Goal: Transaction & Acquisition: Subscribe to service/newsletter

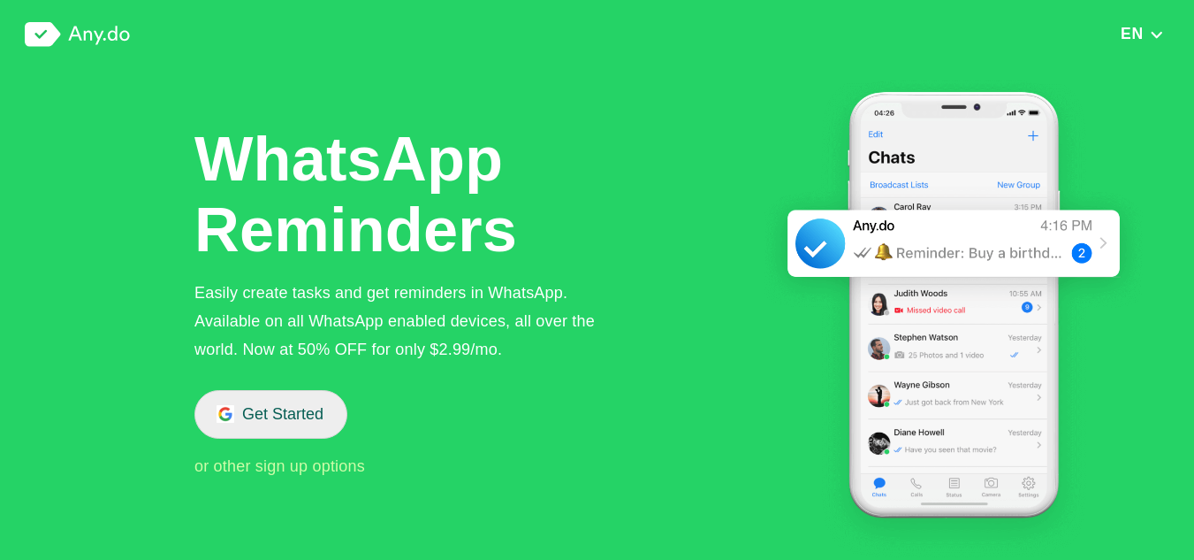
click at [324, 423] on button "Get Started" at bounding box center [271, 414] width 153 height 49
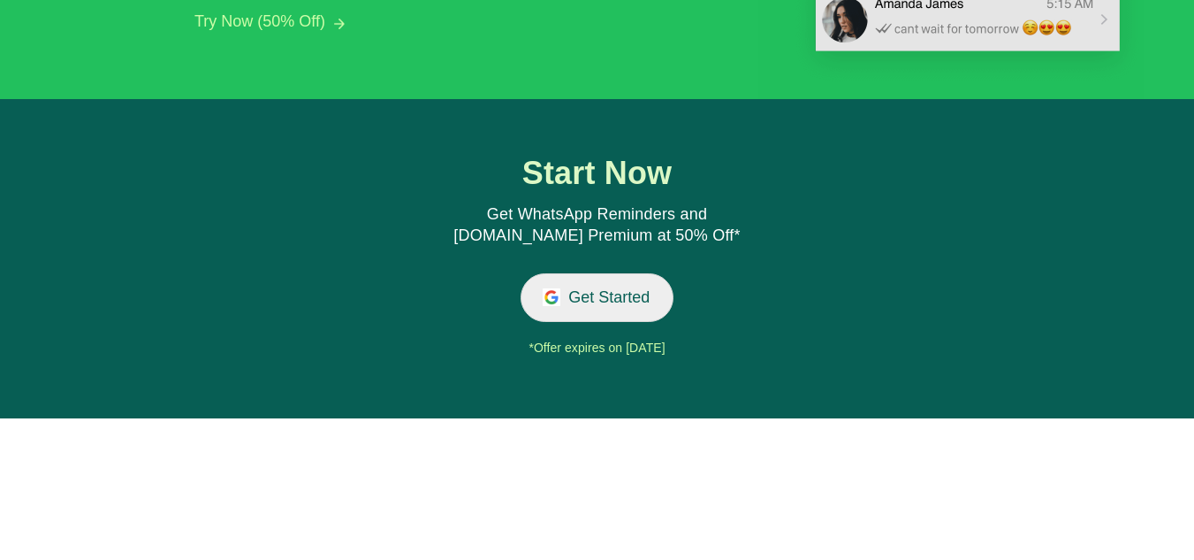
click at [646, 302] on button "Get Started" at bounding box center [597, 297] width 153 height 49
